Goal: Task Accomplishment & Management: Complete application form

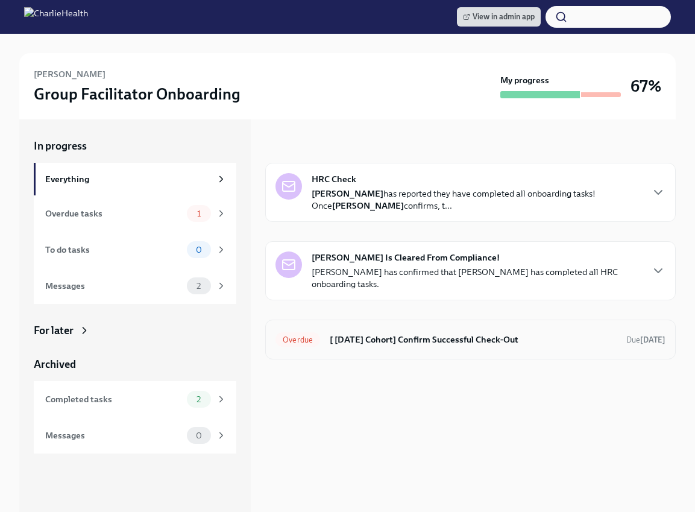
click at [378, 338] on h6 "[ [DATE] Cohort] Confirm Successful Check-Out" at bounding box center [473, 339] width 287 height 13
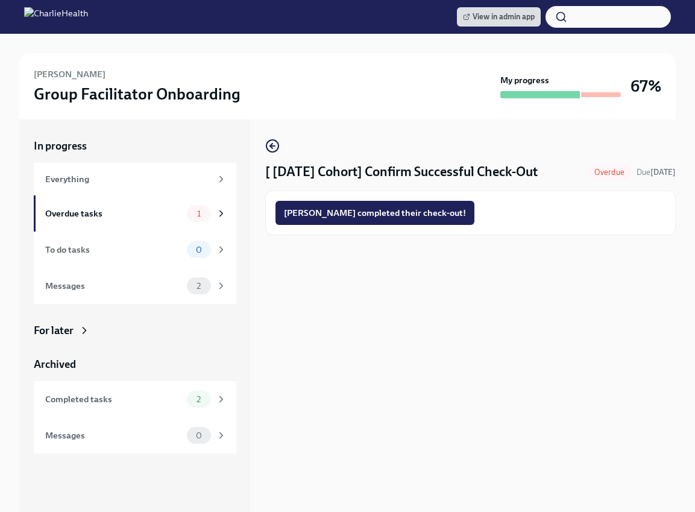
click at [427, 210] on div "[PERSON_NAME] completed their check-out!" at bounding box center [471, 213] width 390 height 24
click at [408, 210] on span "[PERSON_NAME] completed their check-out!" at bounding box center [375, 213] width 182 height 12
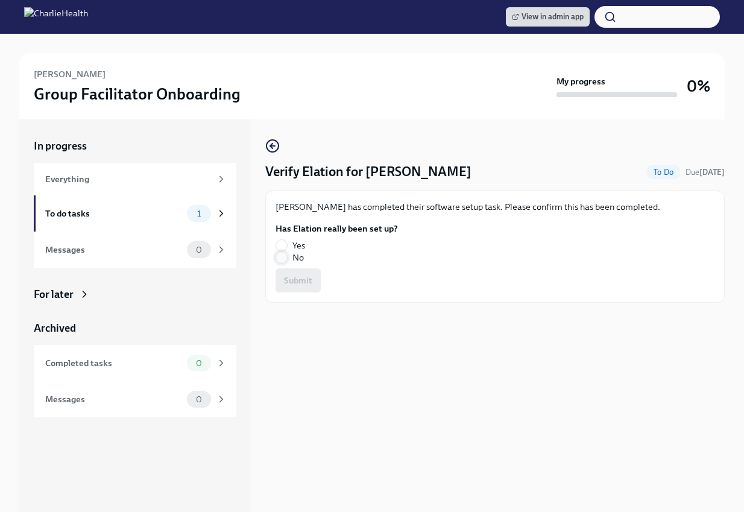
click at [287, 256] on span at bounding box center [282, 257] width 12 height 12
click at [287, 256] on input "No" at bounding box center [281, 257] width 11 height 11
radio input "true"
click at [295, 277] on span "Submit" at bounding box center [298, 280] width 28 height 12
click at [289, 258] on label "No" at bounding box center [332, 257] width 113 height 12
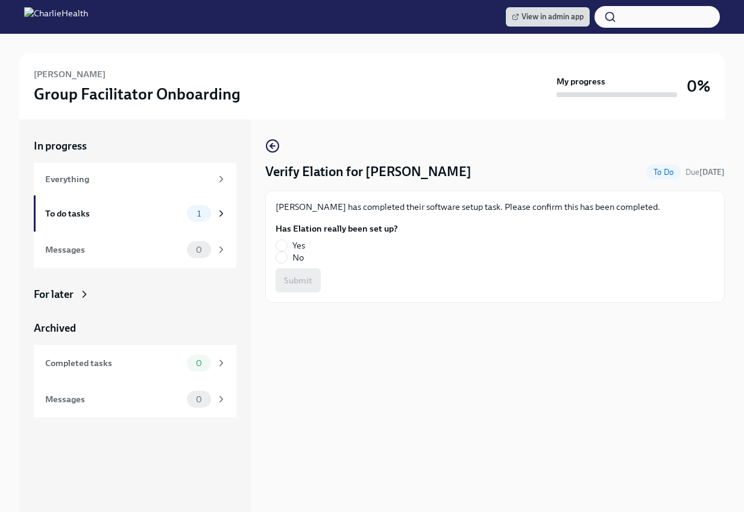
click at [287, 258] on input "No" at bounding box center [281, 257] width 11 height 11
radio input "true"
click at [292, 276] on span "Submit" at bounding box center [298, 280] width 28 height 12
click at [299, 247] on span "Yes" at bounding box center [298, 245] width 13 height 12
click at [287, 247] on input "Yes" at bounding box center [281, 245] width 11 height 11
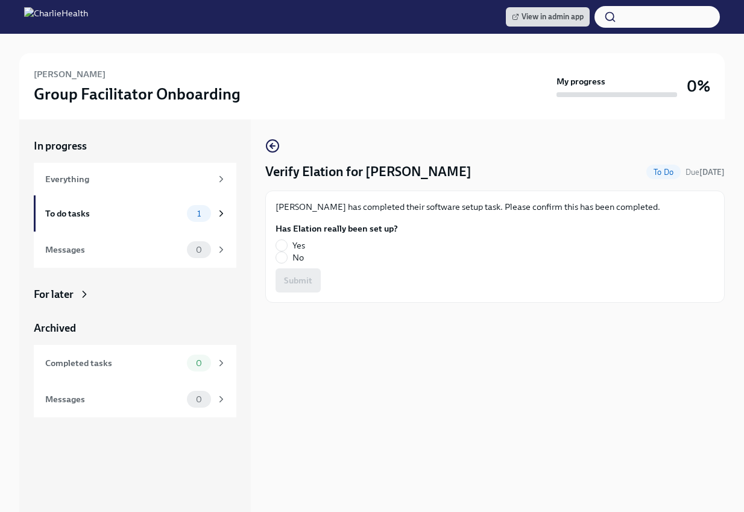
radio input "true"
click at [302, 280] on span "Submit" at bounding box center [298, 280] width 28 height 12
click at [286, 242] on input "Yes" at bounding box center [281, 245] width 11 height 11
radio input "true"
click at [301, 280] on span "Submit" at bounding box center [298, 280] width 28 height 12
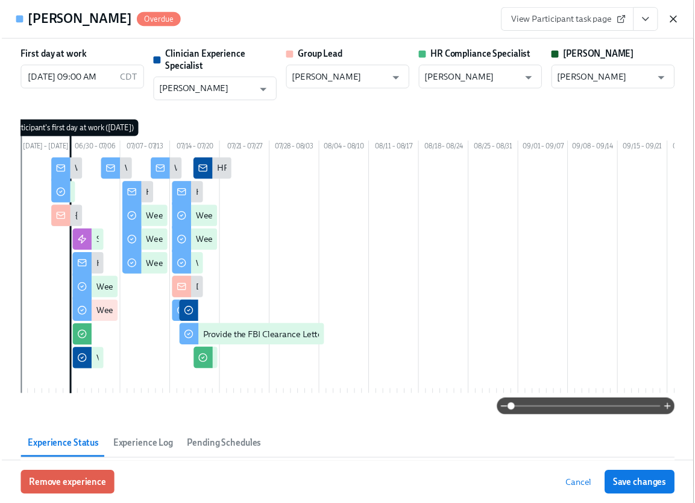
scroll to position [0, 306]
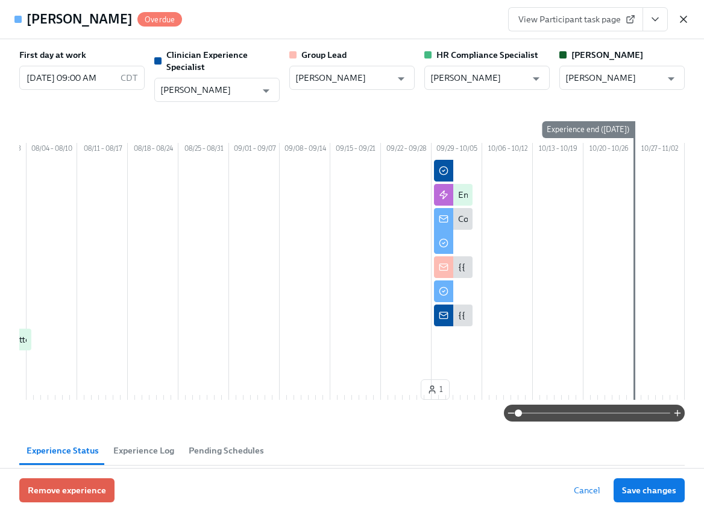
click at [688, 19] on icon "button" at bounding box center [684, 19] width 12 height 12
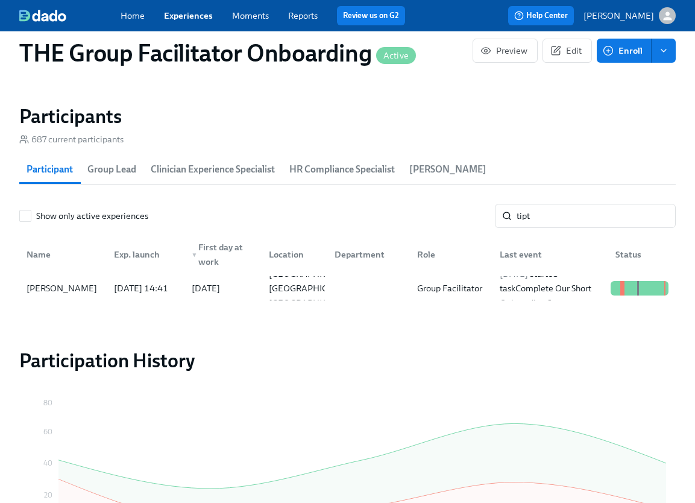
scroll to position [0, 17238]
click at [542, 221] on input "tipt" at bounding box center [596, 216] width 159 height 24
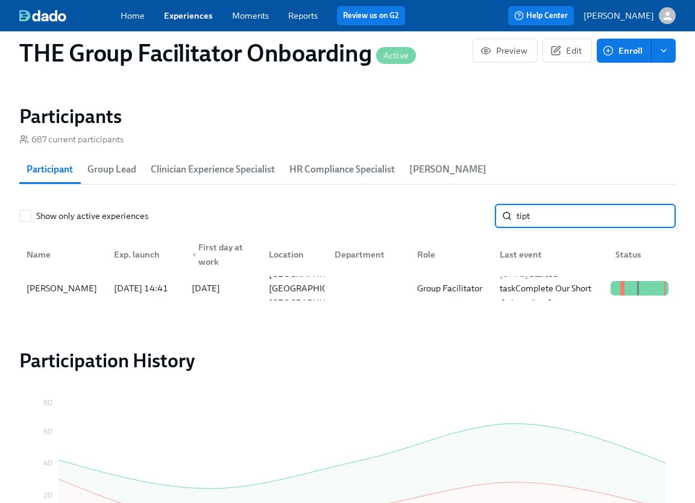
click at [542, 221] on input "tipt" at bounding box center [596, 216] width 159 height 24
type input "mcl"
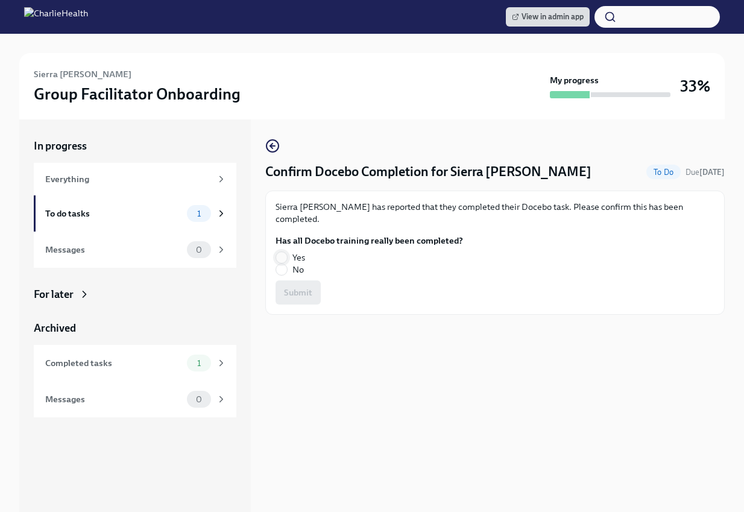
click at [286, 252] on input "Yes" at bounding box center [281, 257] width 11 height 11
radio input "true"
click at [291, 280] on button "Submit" at bounding box center [298, 292] width 45 height 24
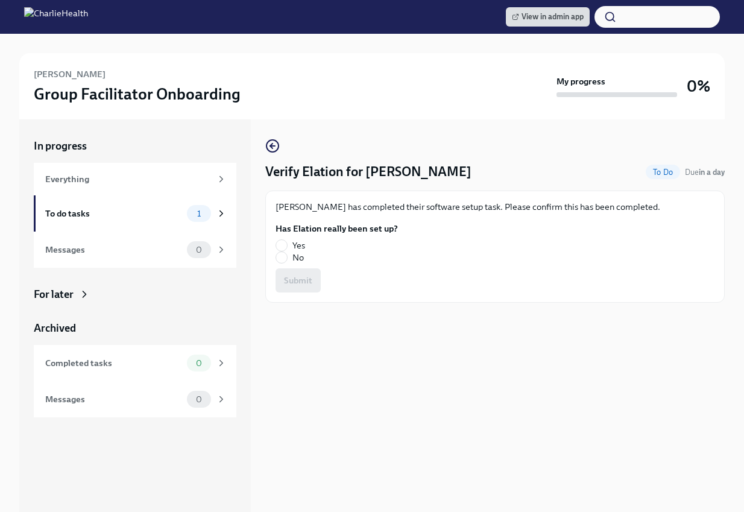
click at [291, 241] on label "Yes" at bounding box center [332, 245] width 113 height 12
click at [287, 241] on input "Yes" at bounding box center [281, 245] width 11 height 11
radio input "true"
click at [307, 276] on span "Submit" at bounding box center [298, 280] width 28 height 12
click at [288, 254] on label "No" at bounding box center [332, 257] width 113 height 12
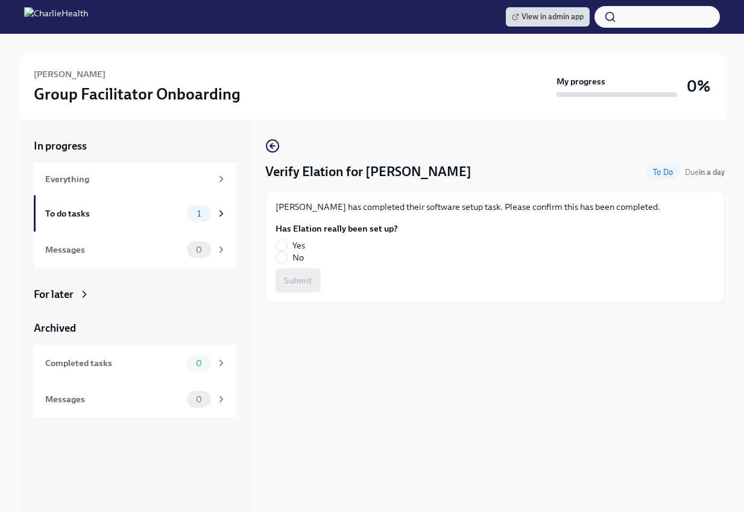
click at [287, 254] on input "No" at bounding box center [281, 257] width 11 height 11
radio input "true"
click at [291, 274] on span "Submit" at bounding box center [298, 280] width 28 height 12
